Goal: Transaction & Acquisition: Obtain resource

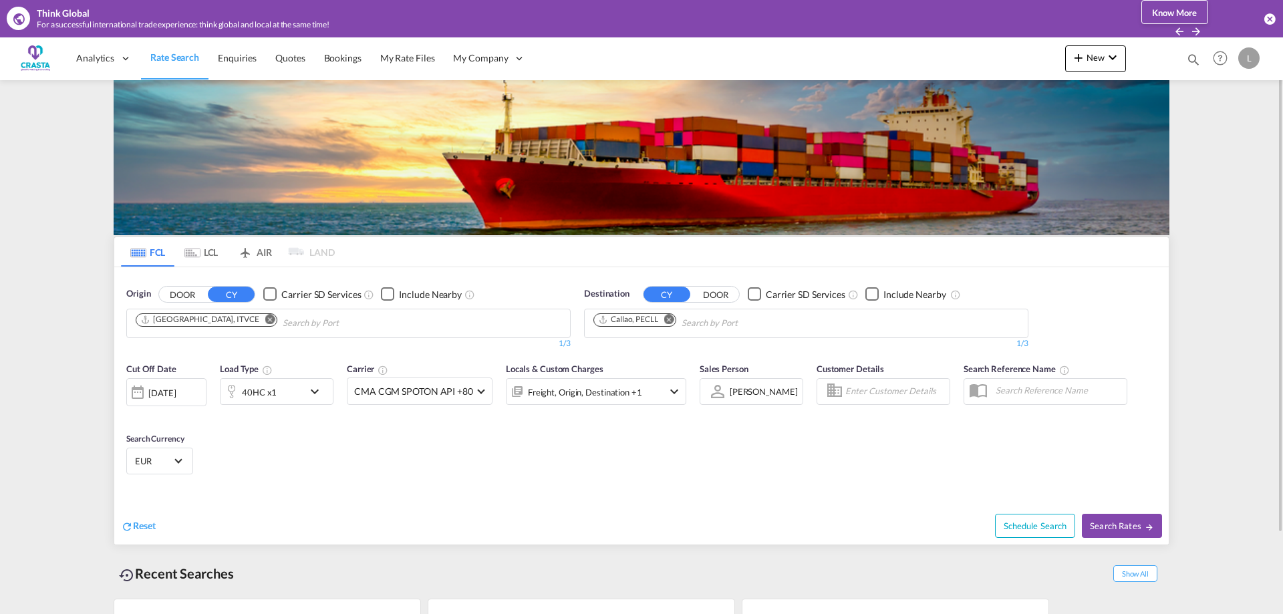
click at [265, 319] on md-icon "Remove" at bounding box center [270, 319] width 10 height 10
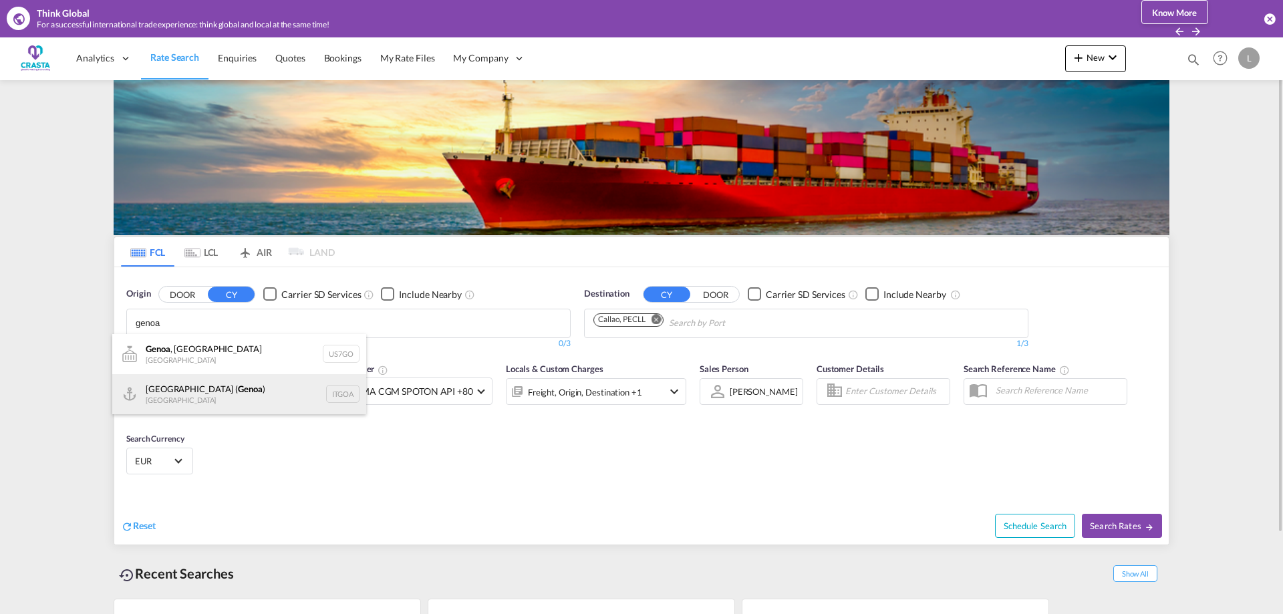
type input "genoa"
click at [198, 392] on div "[GEOGRAPHIC_DATA] ( [GEOGRAPHIC_DATA] ) [GEOGRAPHIC_DATA] ITGOA" at bounding box center [239, 394] width 254 height 40
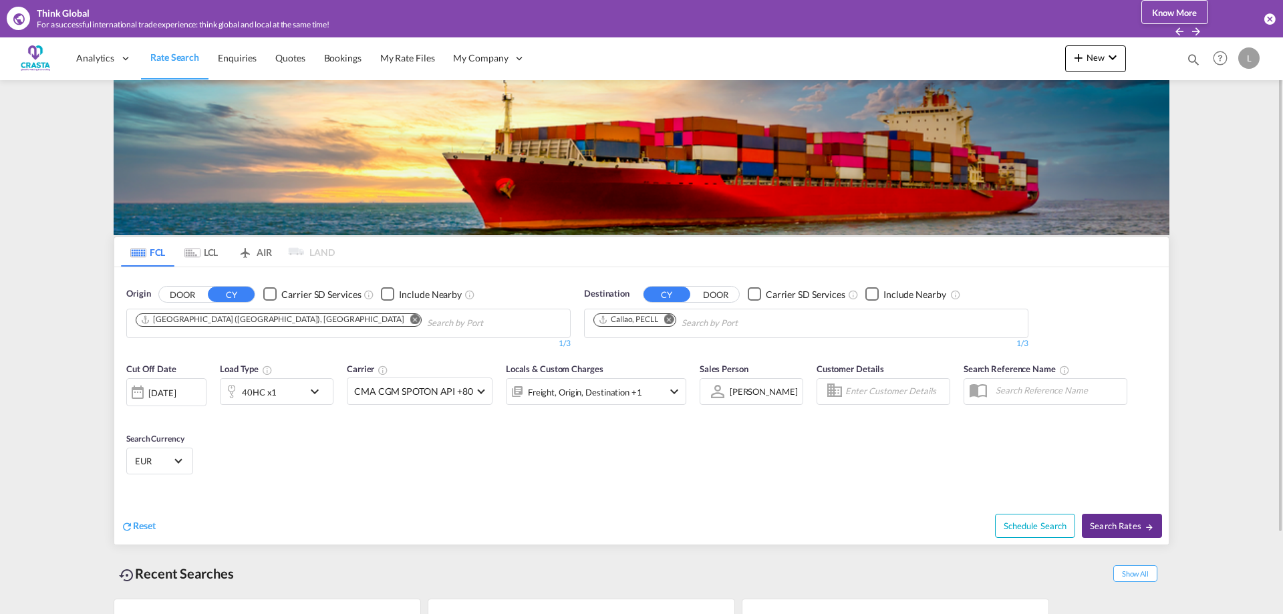
click at [1127, 525] on span "Search Rates" at bounding box center [1122, 526] width 64 height 11
type input "ITGOA to PECLL / [DATE]"
